Goal: Task Accomplishment & Management: Complete application form

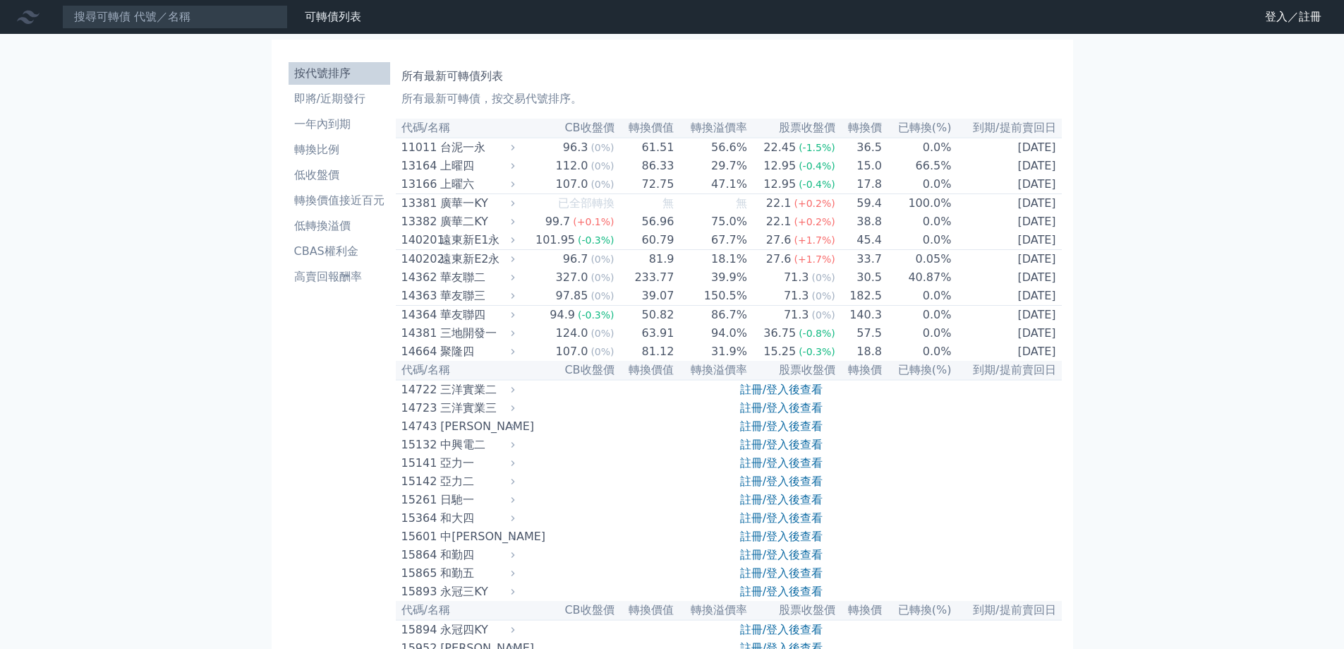
scroll to position [3740, 0]
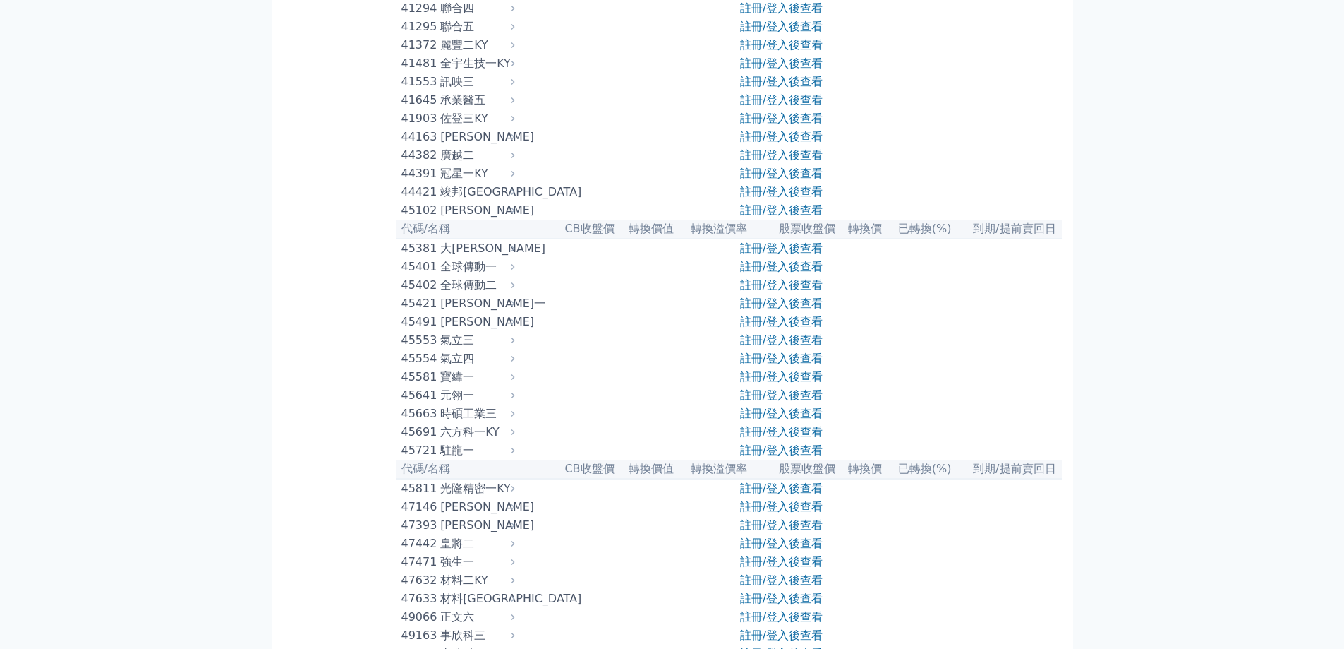
click at [787, 158] on table "代碼/名稱 CB收盤價 轉換價值 轉換溢價率 股票收盤價 轉換價 已轉換(%) 到期/提前賣回日 11011 台泥一永 96.3 (0%) 61.51 56.…" at bounding box center [729, 421] width 666 height 8087
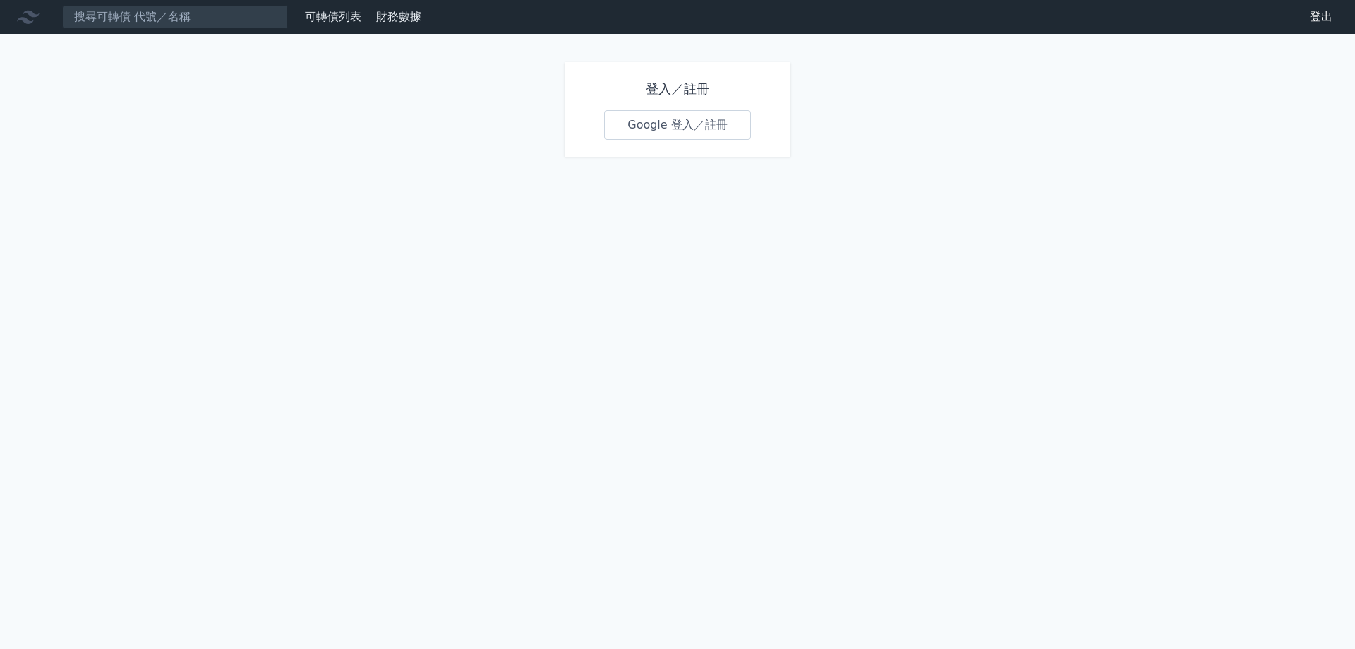
click at [713, 119] on link "Google 登入／註冊" at bounding box center [677, 125] width 147 height 30
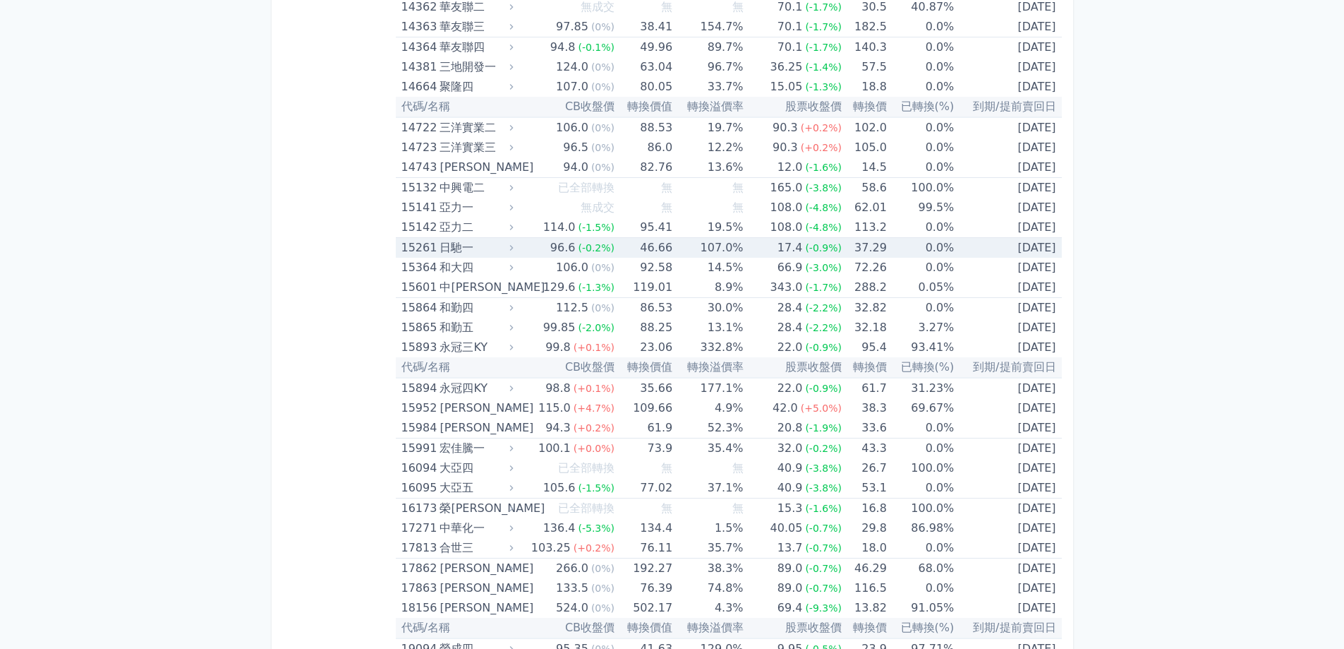
scroll to position [282, 0]
